Goal: Transaction & Acquisition: Purchase product/service

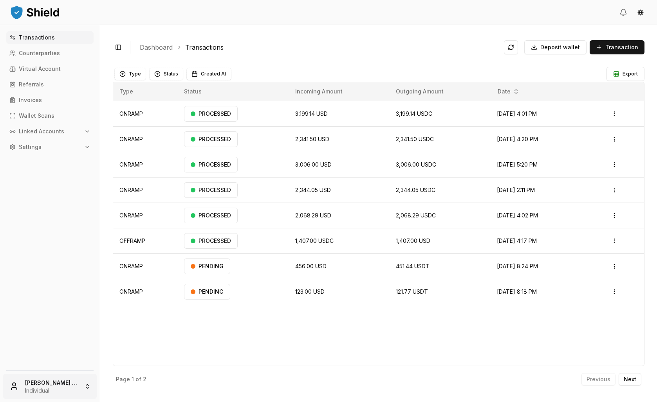
click at [60, 376] on html "Transactions Counterparties Virtual Account Referrals Invoices Wallet Scans Lin…" at bounding box center [328, 201] width 657 height 402
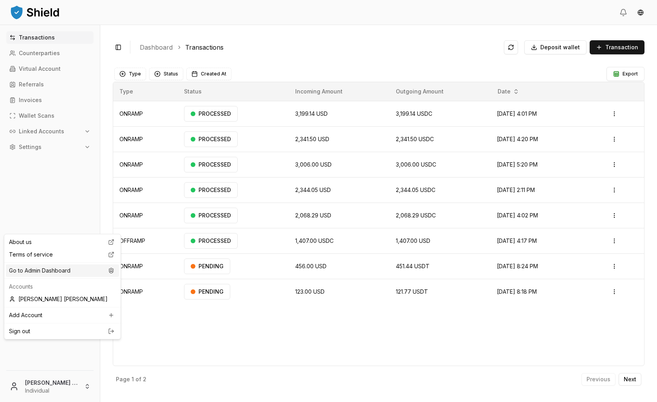
click at [89, 277] on div "Go to Admin Dashboard" at bounding box center [62, 271] width 113 height 13
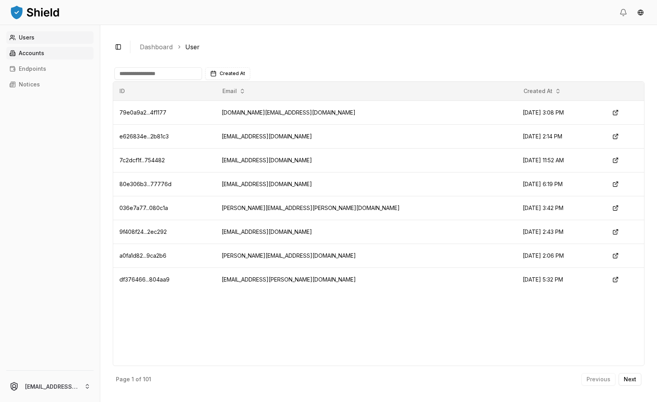
click at [69, 59] on link "Accounts" at bounding box center [49, 53] width 87 height 13
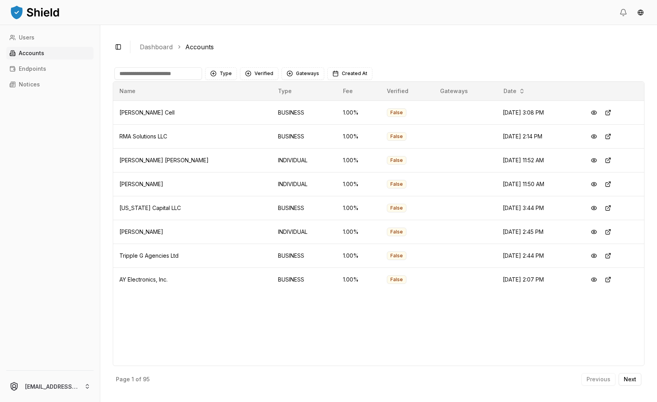
click at [197, 80] on input at bounding box center [158, 73] width 88 height 13
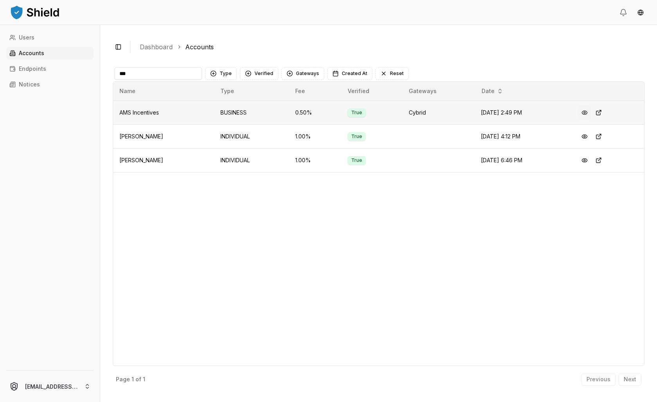
type input "***"
click at [591, 120] on button at bounding box center [584, 113] width 14 height 14
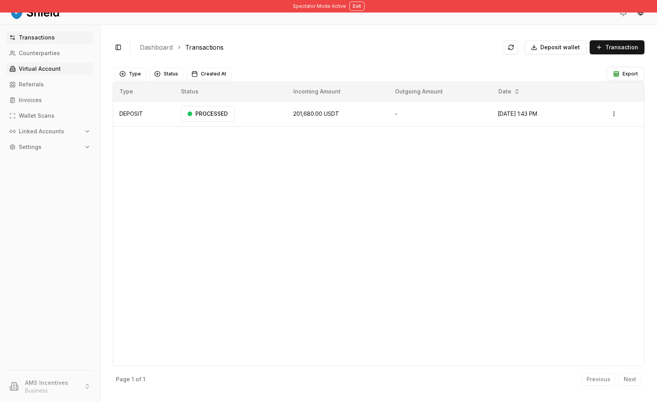
click at [81, 75] on link "Virtual Account" at bounding box center [49, 69] width 87 height 13
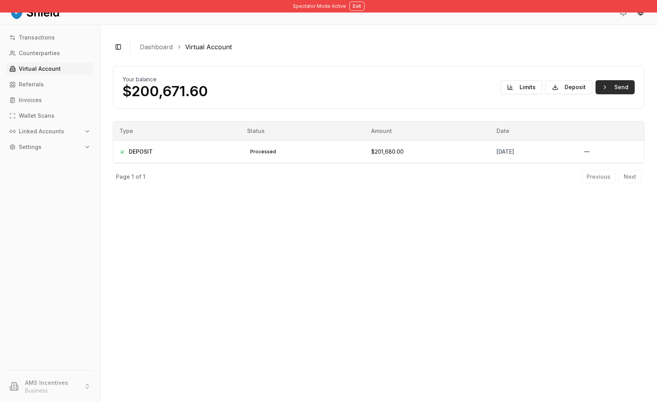
click at [595, 94] on button "Send" at bounding box center [614, 87] width 39 height 14
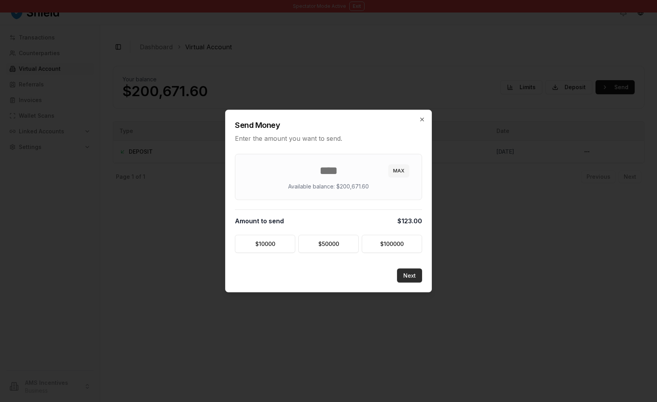
type input "***"
click at [422, 283] on button "Next" at bounding box center [409, 276] width 25 height 14
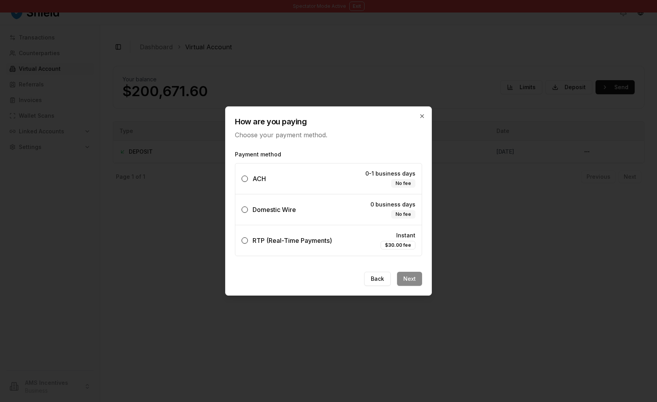
click at [346, 208] on label "Domestic Wire 0 business days No fee" at bounding box center [328, 209] width 186 height 31
click at [248, 208] on button "Domestic Wire 0 business days No fee" at bounding box center [244, 210] width 6 height 6
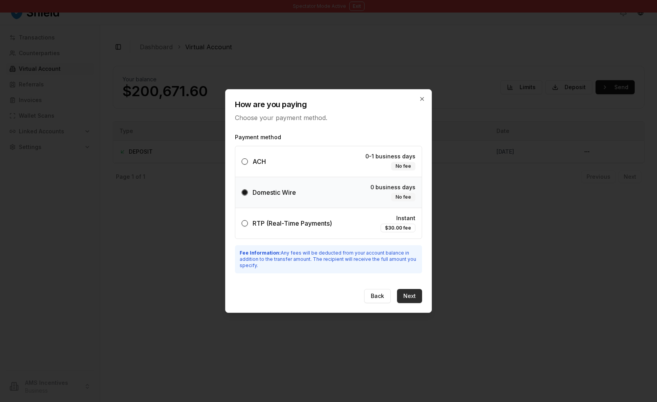
click at [422, 303] on button "Next" at bounding box center [409, 296] width 25 height 14
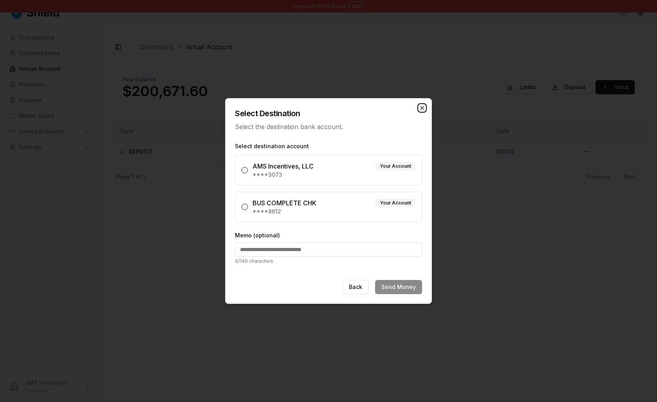
click at [425, 105] on icon "button" at bounding box center [422, 108] width 6 height 6
